Goal: Transaction & Acquisition: Purchase product/service

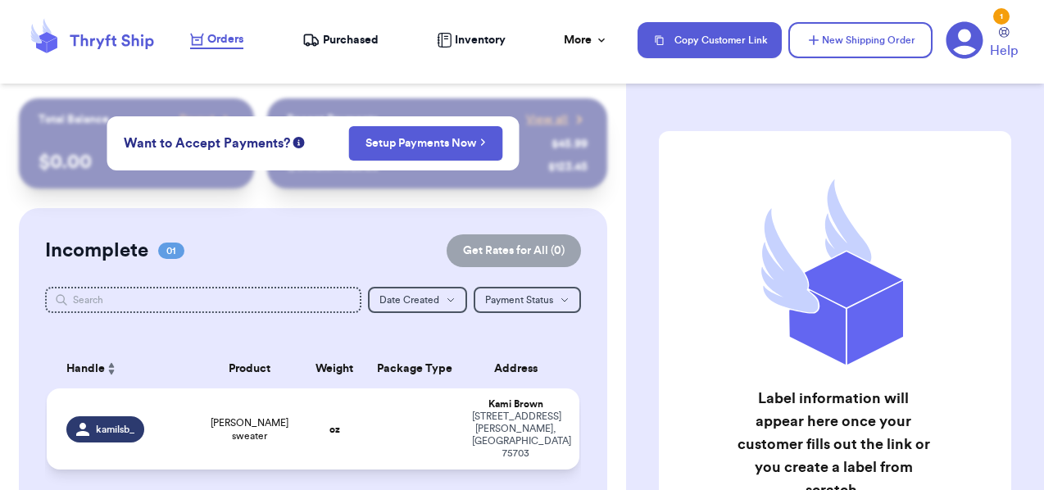
click at [413, 428] on td at bounding box center [414, 429] width 96 height 81
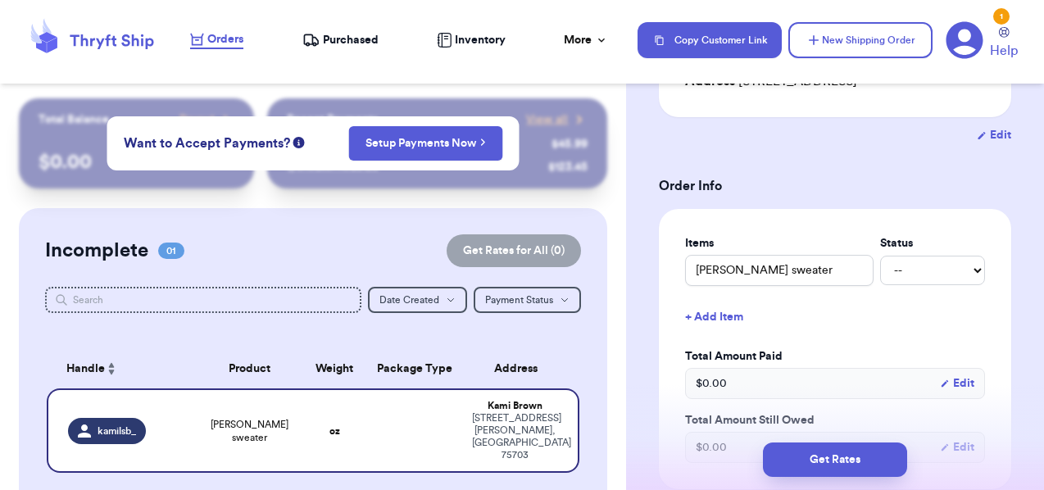
scroll to position [300, 0]
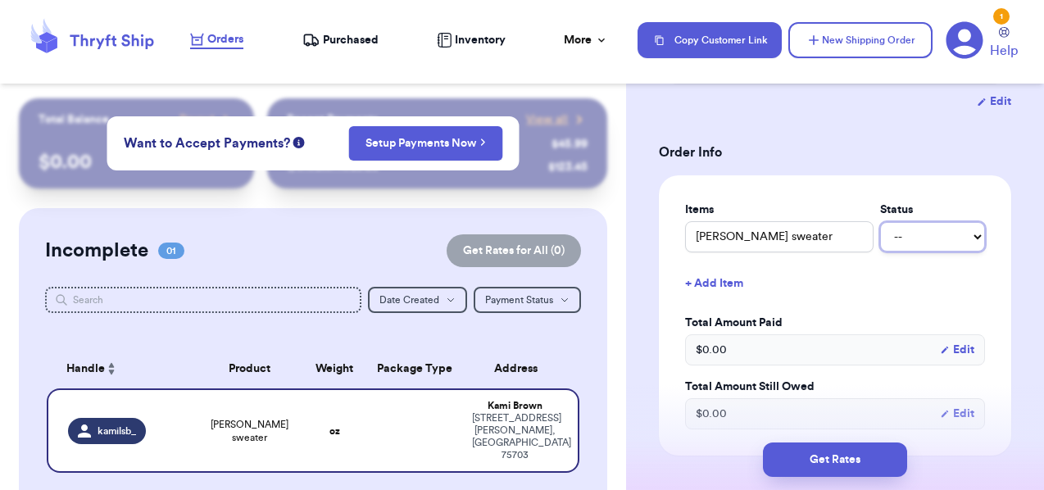
click at [906, 233] on select "-- Paid Owes" at bounding box center [932, 237] width 105 height 30
select select "paid"
click at [880, 222] on select "-- Paid Owes" at bounding box center [932, 237] width 105 height 30
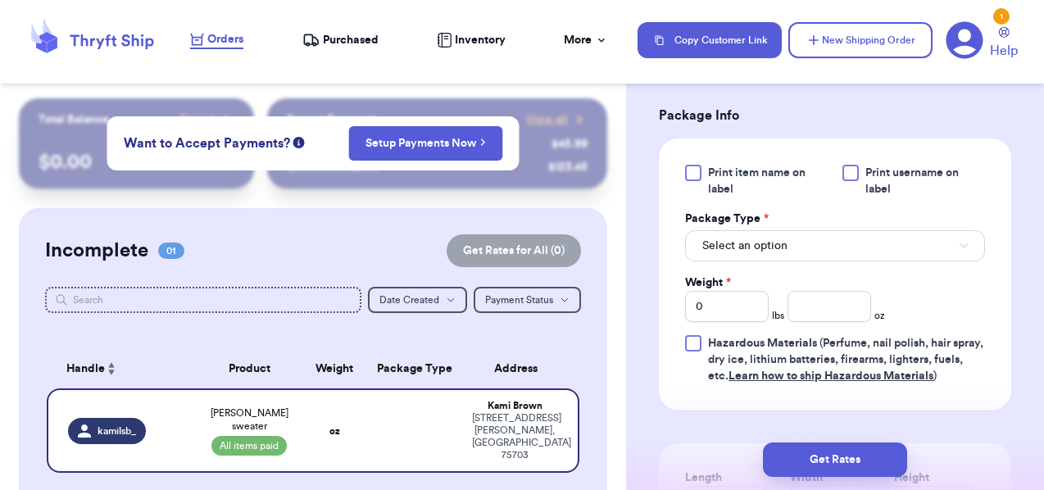
scroll to position [688, 0]
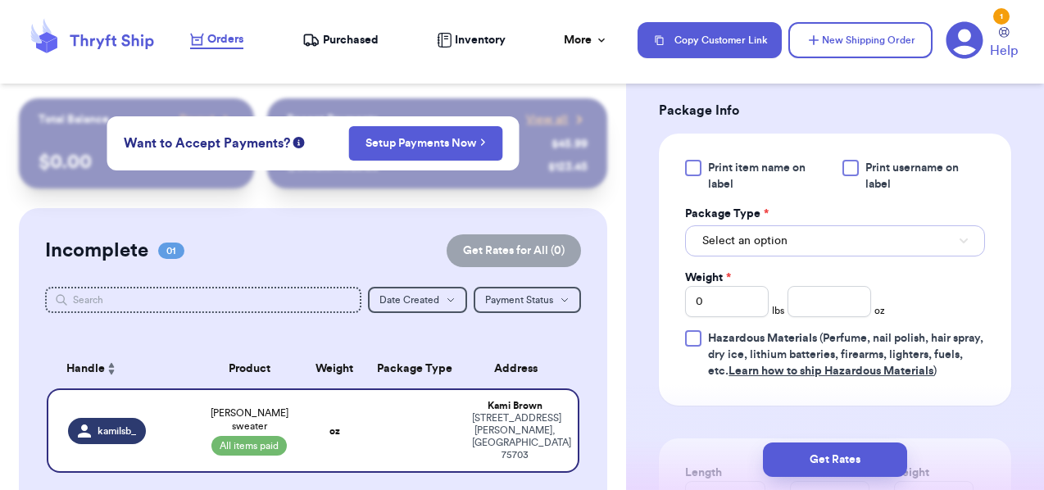
click at [841, 249] on button "Select an option" at bounding box center [835, 240] width 300 height 31
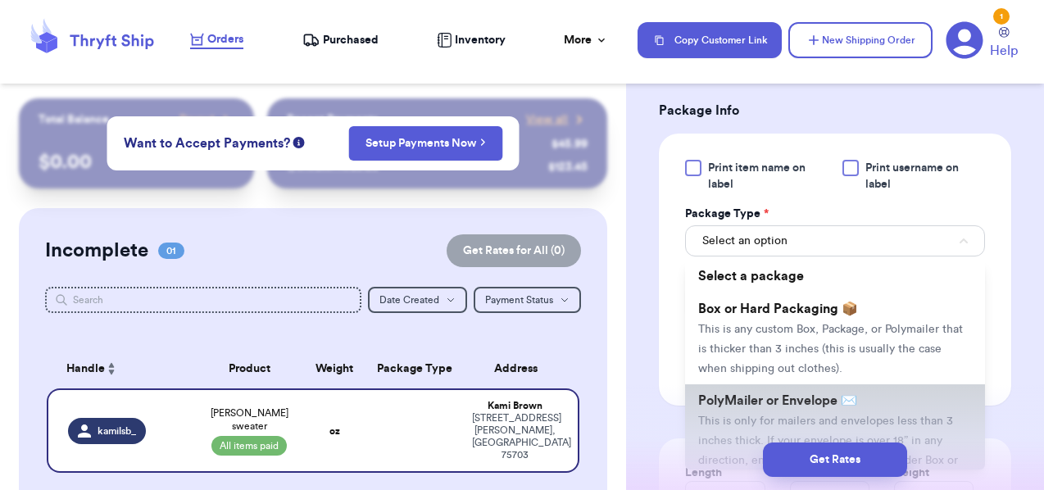
click at [766, 420] on span "This is only for mailers and envelopes less than 3 inches thick. If your envelo…" at bounding box center [828, 451] width 260 height 70
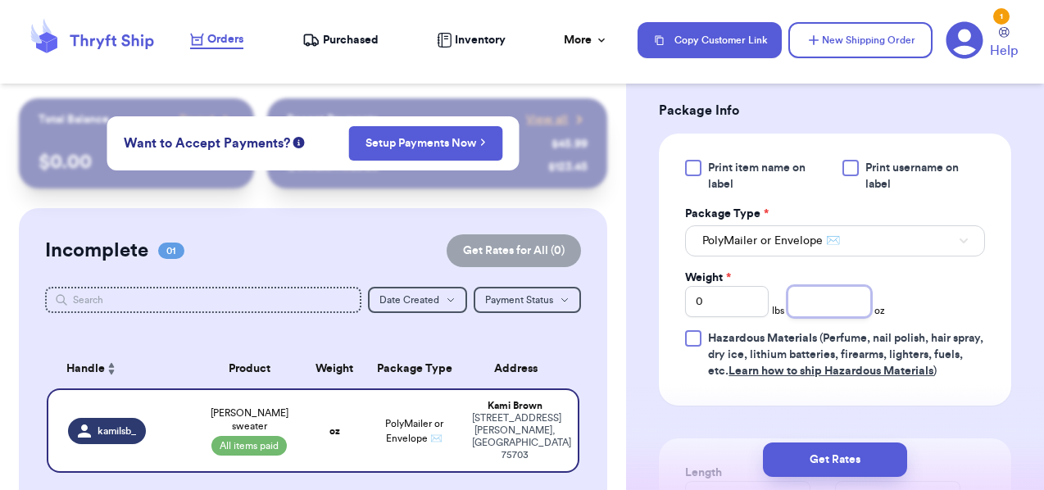
click at [816, 304] on input "number" at bounding box center [830, 301] width 84 height 31
type input "11.4"
click at [932, 294] on div "Print item name on label Print username on label Package Type * PolyMailer or E…" at bounding box center [835, 270] width 300 height 220
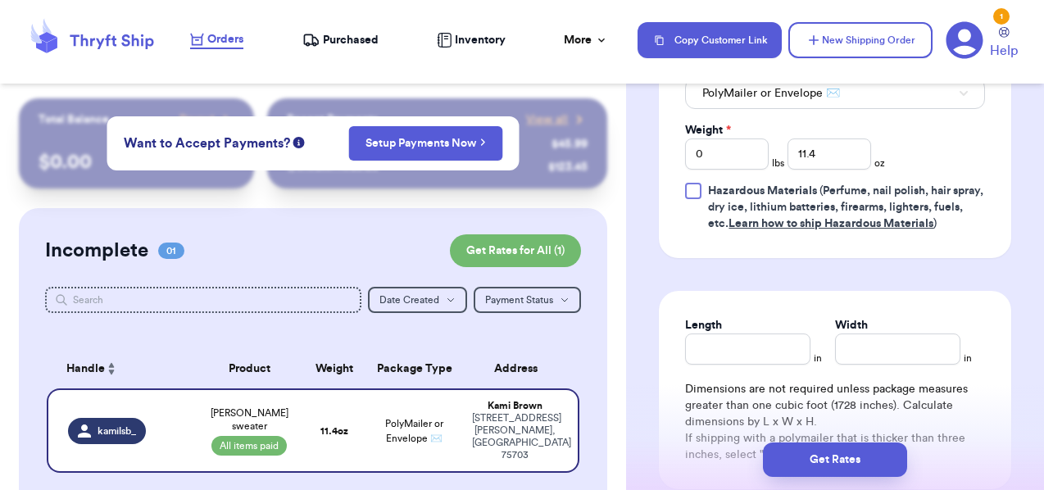
scroll to position [989, 0]
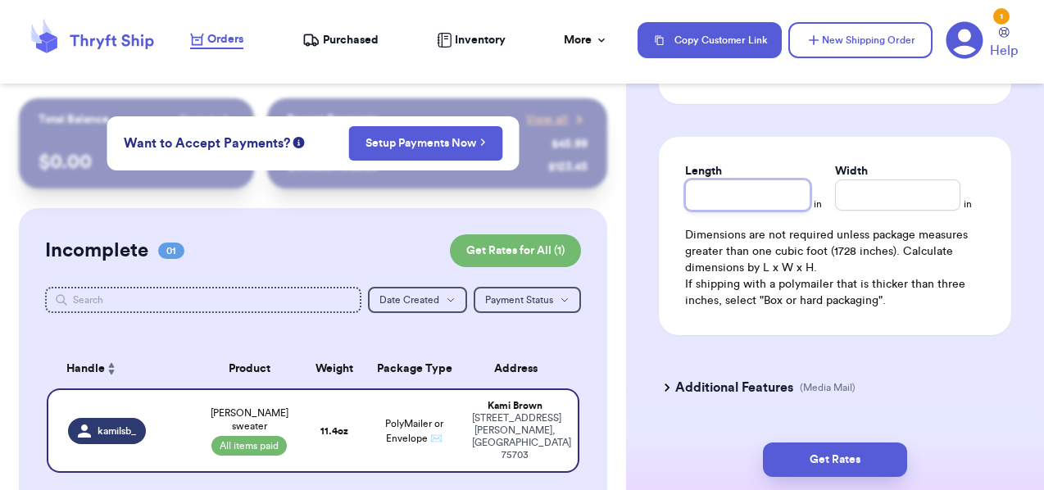
click at [765, 197] on input "Length" at bounding box center [747, 195] width 125 height 31
type input "12"
click at [855, 193] on input "Width *" at bounding box center [897, 195] width 125 height 31
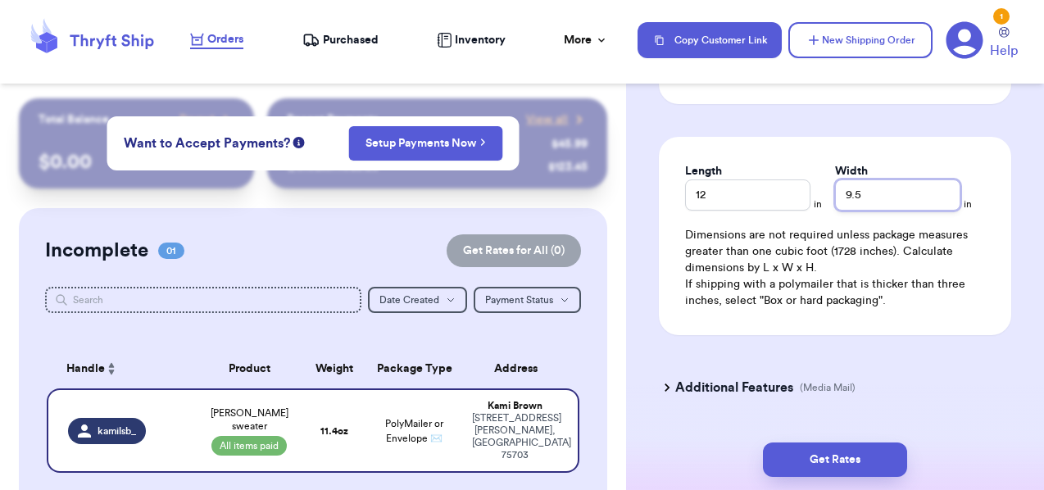
type input "9.5"
click at [996, 243] on div "Length 12 in Width 9.5 in Dimensions are not required unless package measures g…" at bounding box center [835, 236] width 352 height 198
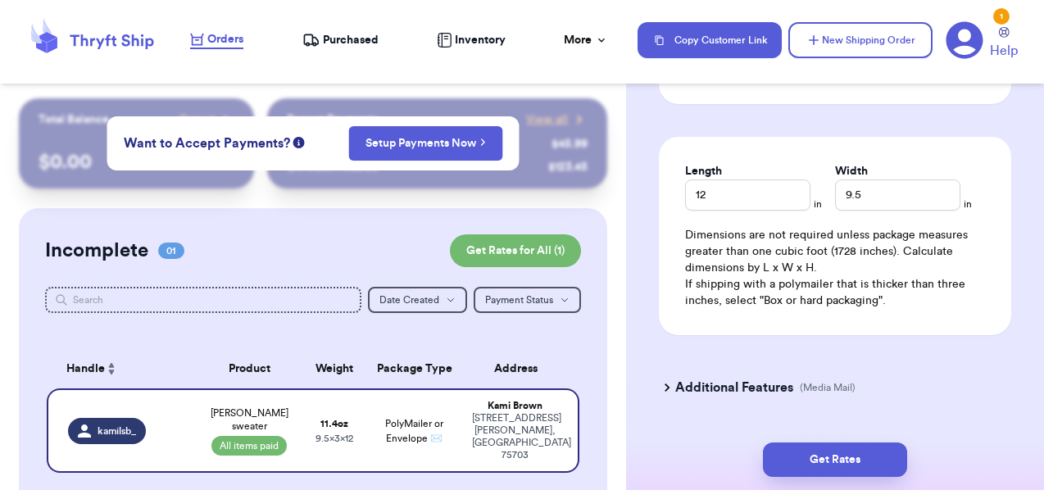
scroll to position [1035, 0]
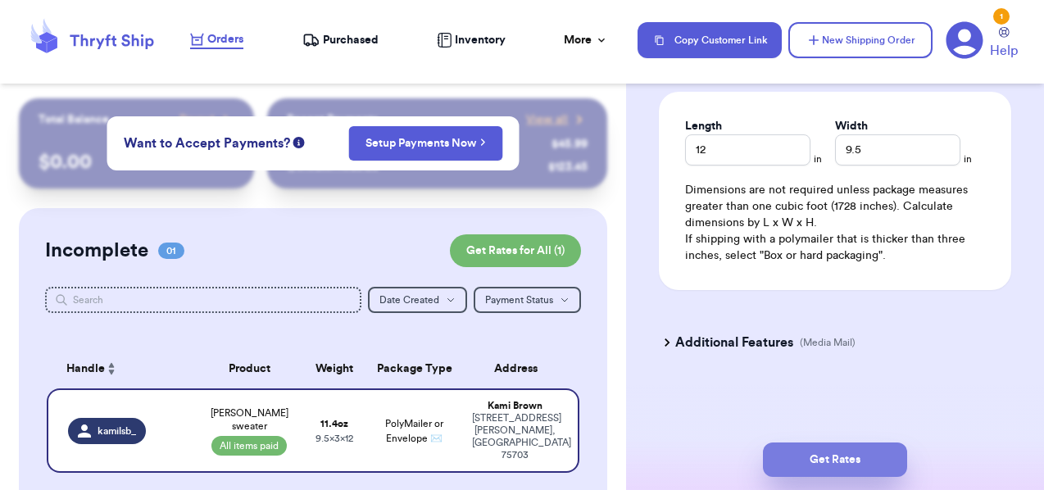
click at [862, 462] on button "Get Rates" at bounding box center [835, 460] width 144 height 34
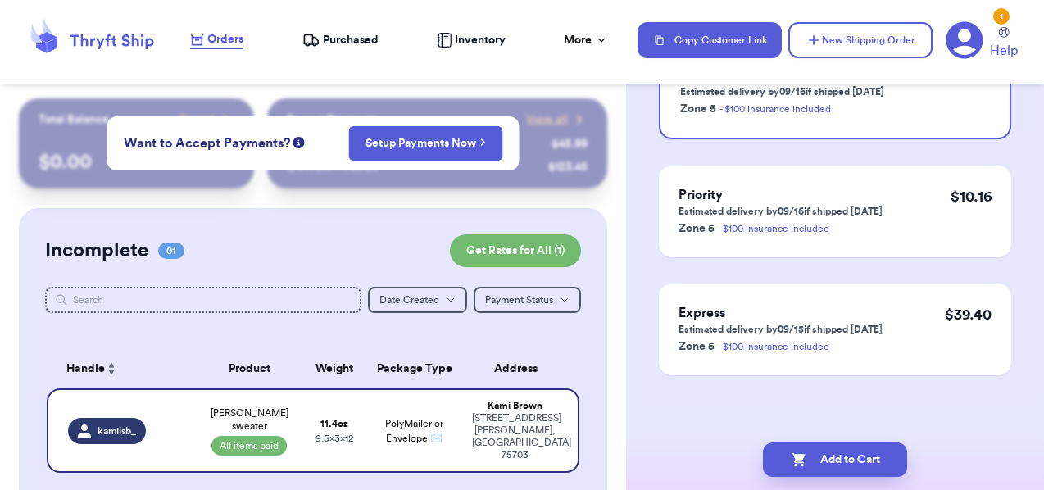
scroll to position [0, 0]
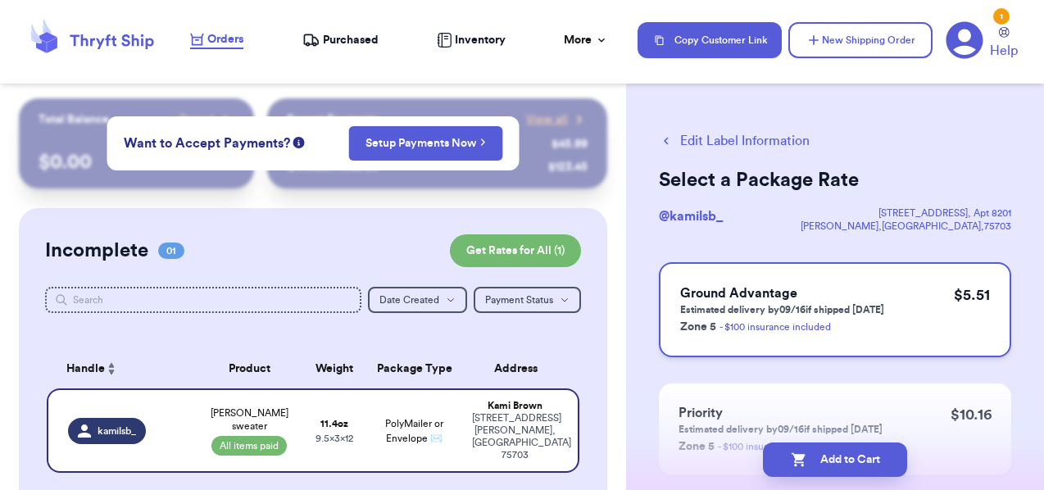
click at [916, 317] on div "Ground Advantage Estimated delivery by 09/16 if shipped [DATE] Zone 5 - $100 in…" at bounding box center [835, 309] width 352 height 95
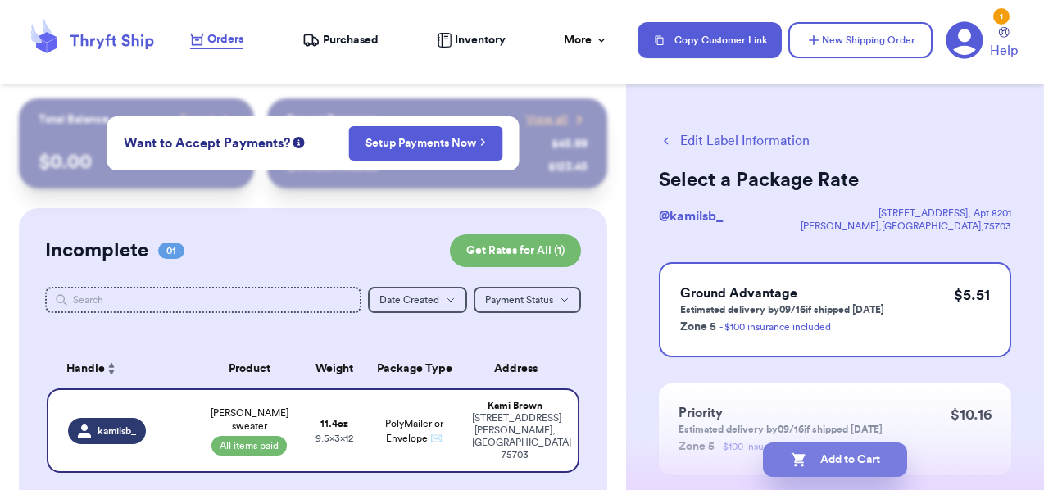
click at [864, 457] on button "Add to Cart" at bounding box center [835, 460] width 144 height 34
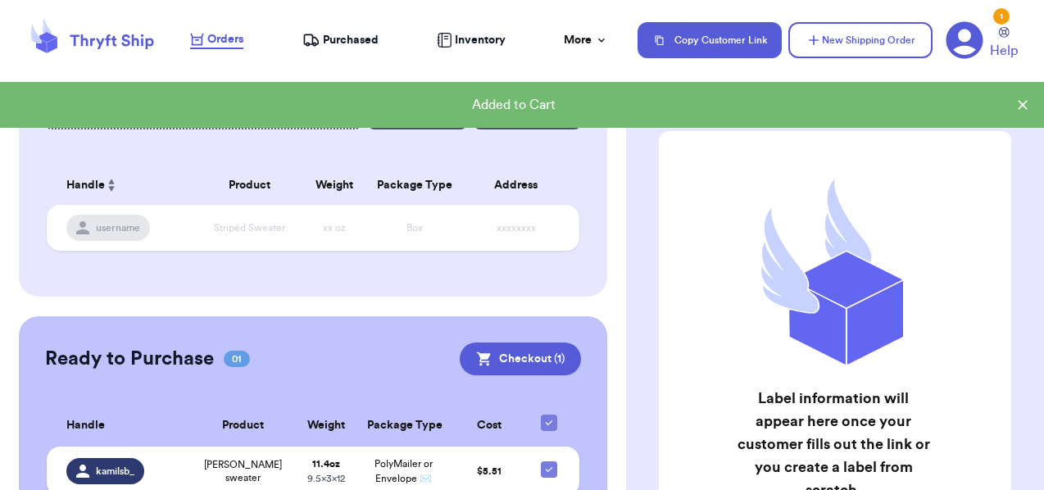
scroll to position [268, 0]
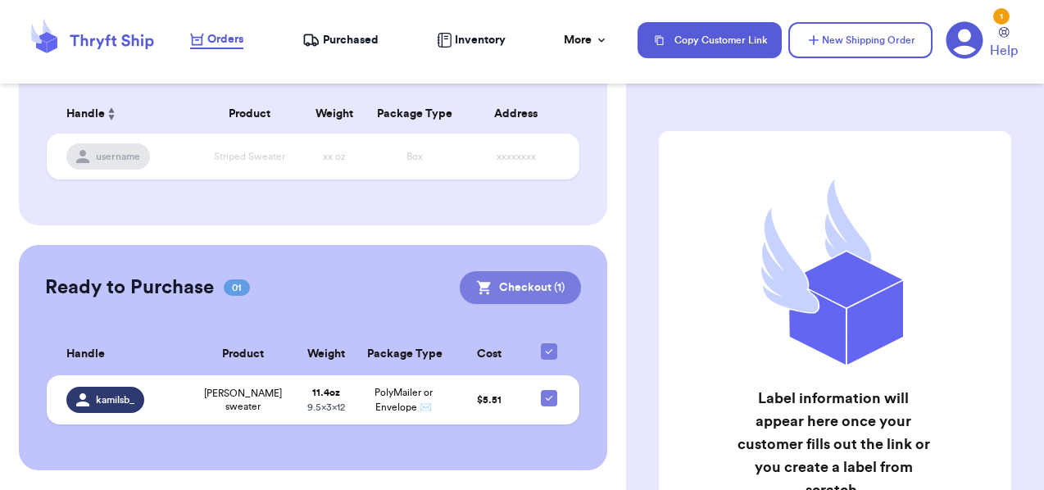
click at [523, 274] on button "Checkout ( 1 )" at bounding box center [520, 287] width 121 height 33
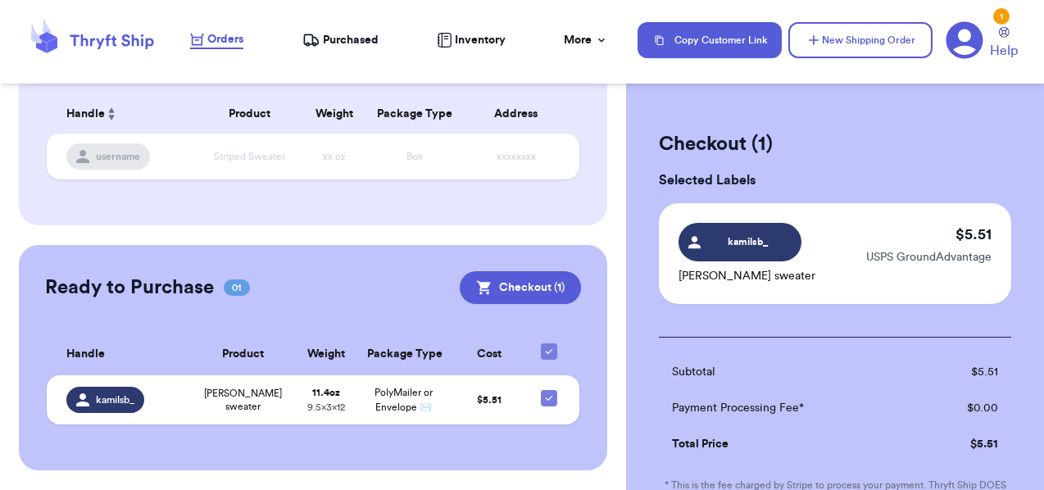
scroll to position [259, 0]
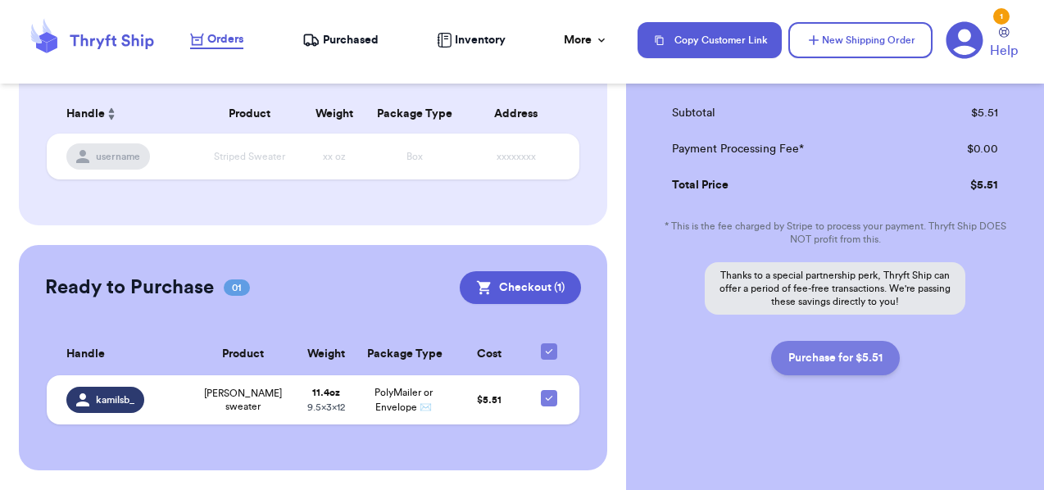
click at [814, 352] on button "Purchase for $5.51" at bounding box center [835, 358] width 129 height 34
checkbox input "true"
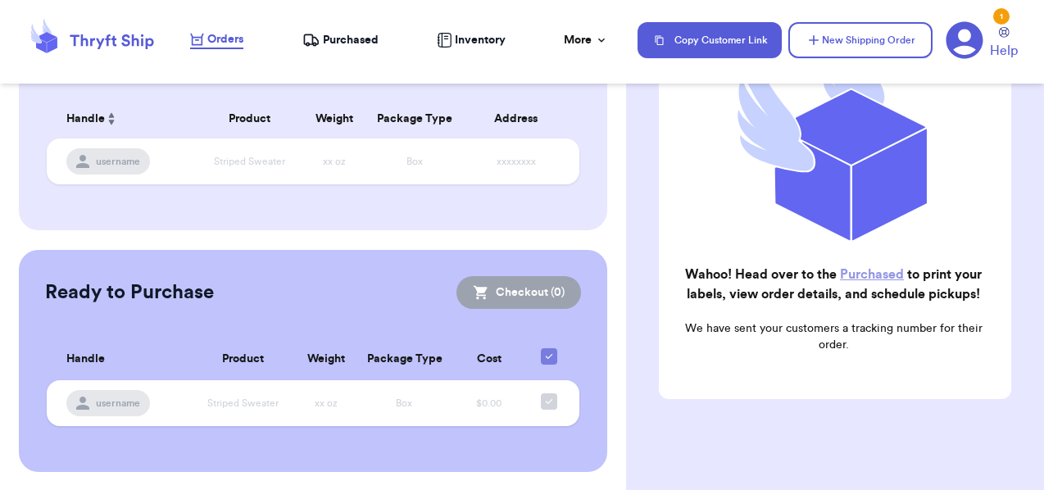
click at [357, 36] on span "Purchased" at bounding box center [351, 40] width 56 height 16
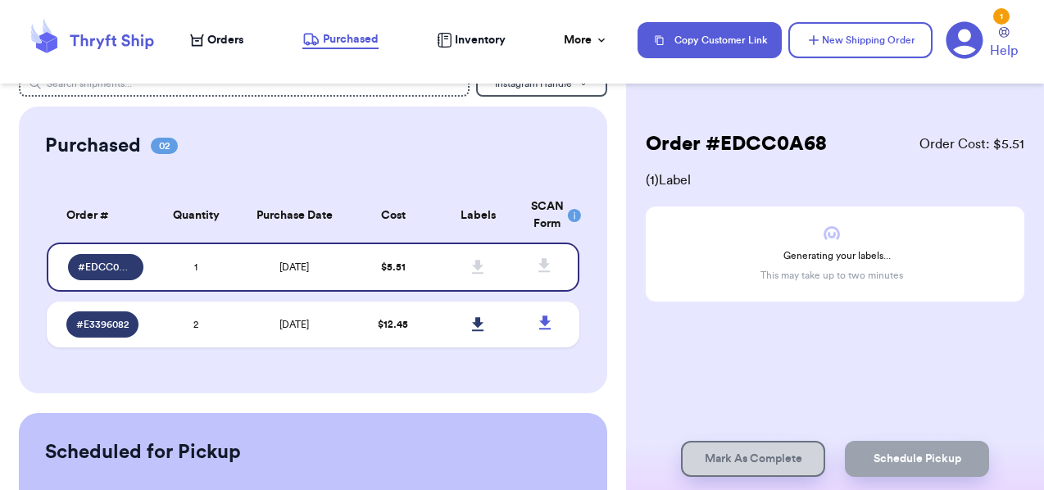
scroll to position [39, 0]
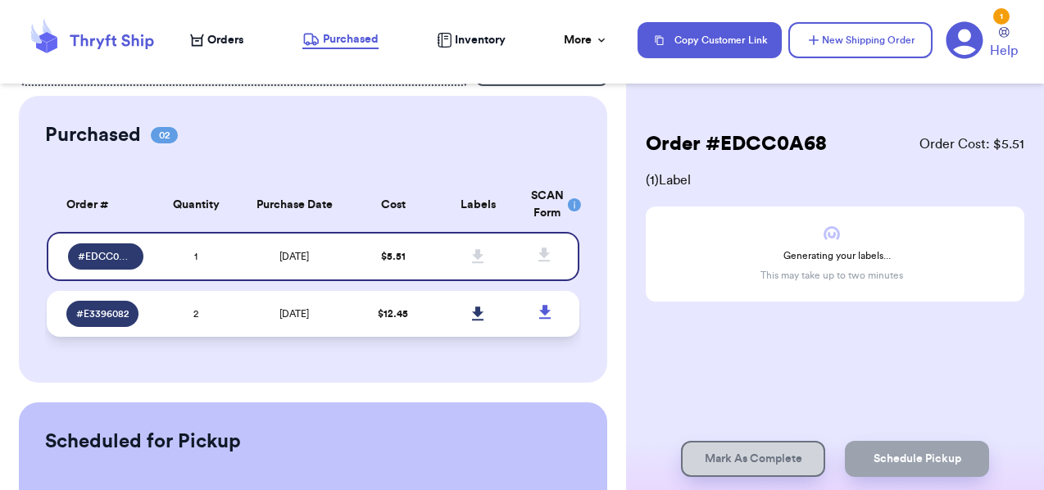
click at [341, 310] on td "[DATE]" at bounding box center [295, 314] width 112 height 46
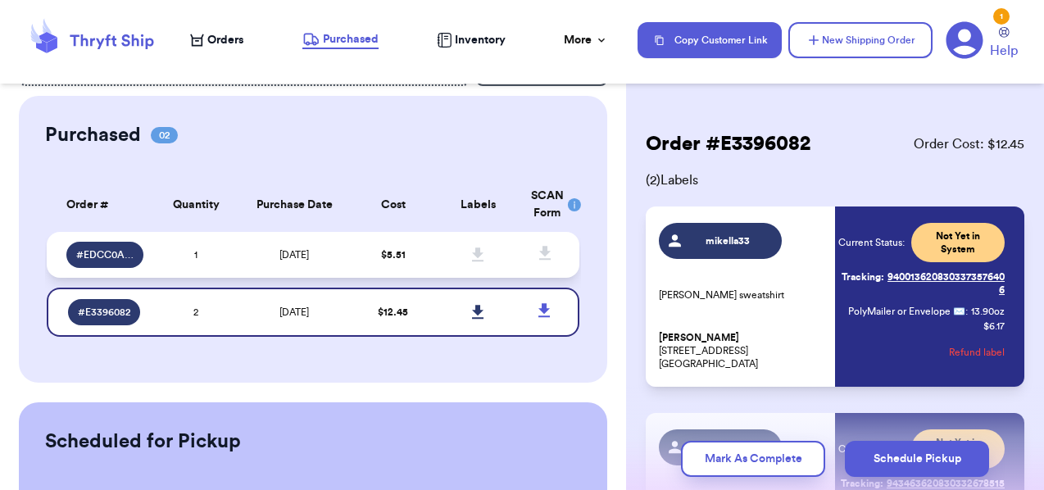
click at [342, 248] on td "[DATE]" at bounding box center [295, 255] width 112 height 46
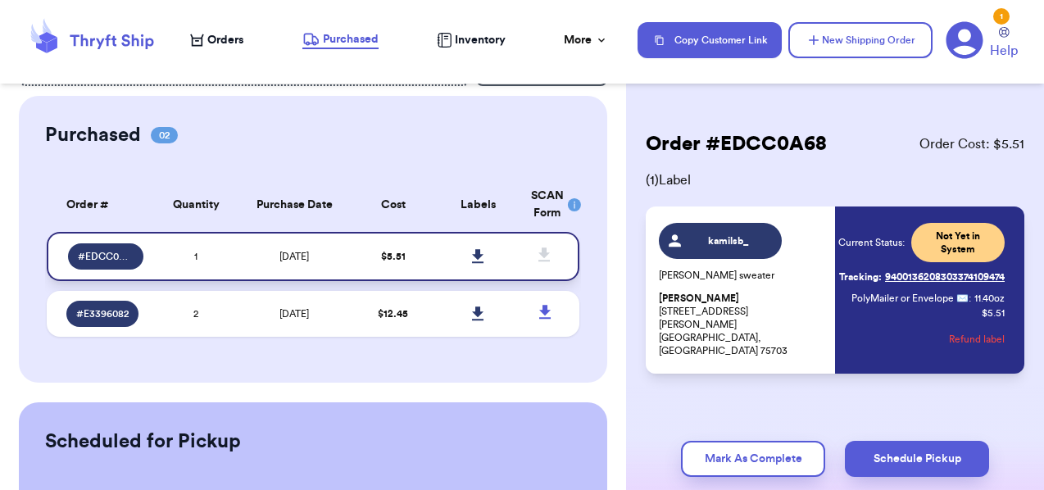
click at [480, 250] on icon at bounding box center [477, 256] width 11 height 14
click at [839, 221] on div "kamilsb_ [PERSON_NAME] sweater [PERSON_NAME] [STREET_ADDRESS][PERSON_NAME] Curr…" at bounding box center [835, 290] width 379 height 167
click at [858, 189] on span "( 1 ) Label" at bounding box center [835, 180] width 379 height 20
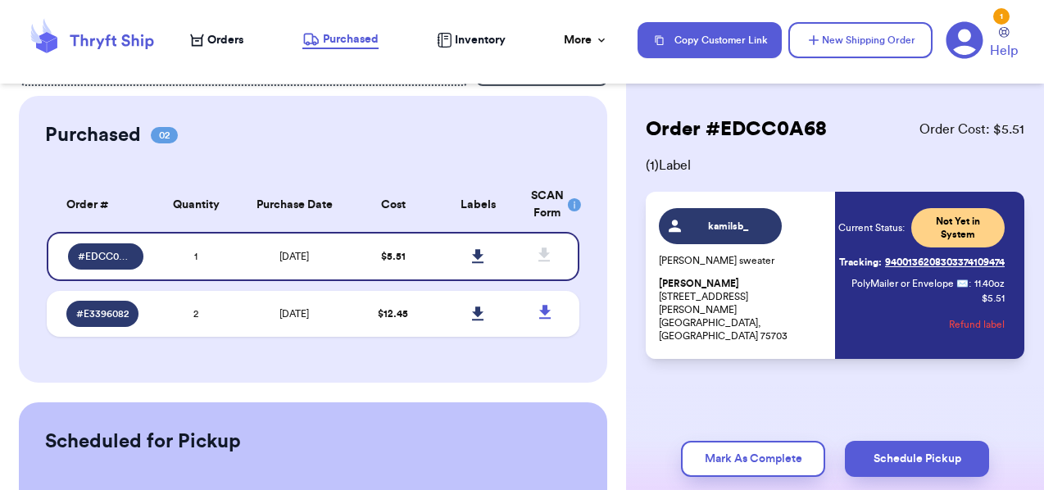
scroll to position [0, 0]
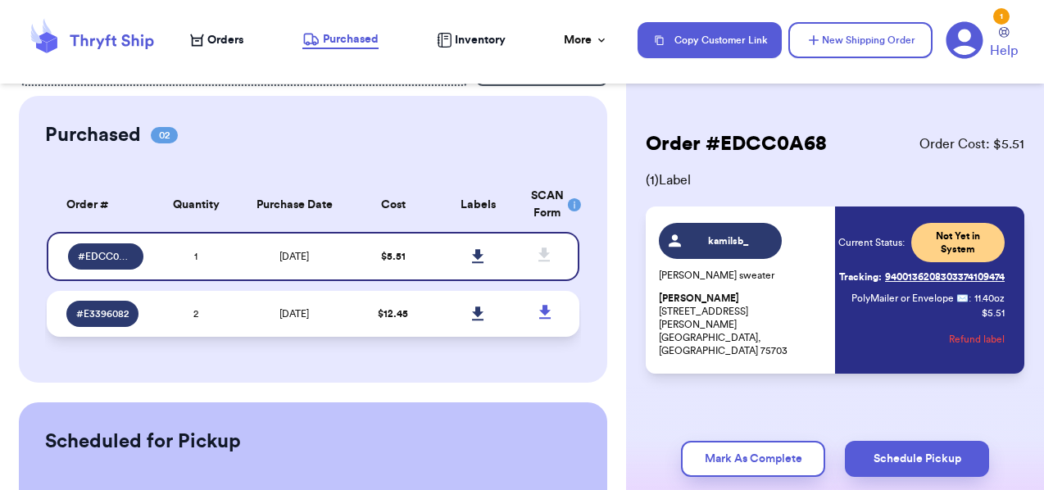
click at [346, 312] on td "[DATE]" at bounding box center [295, 314] width 112 height 46
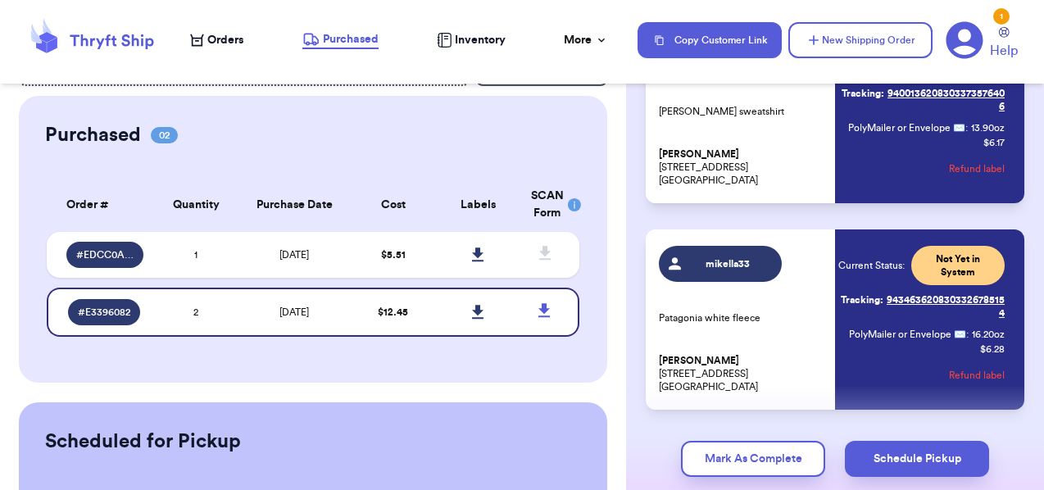
scroll to position [187, 0]
